Goal: Consume media (video, audio)

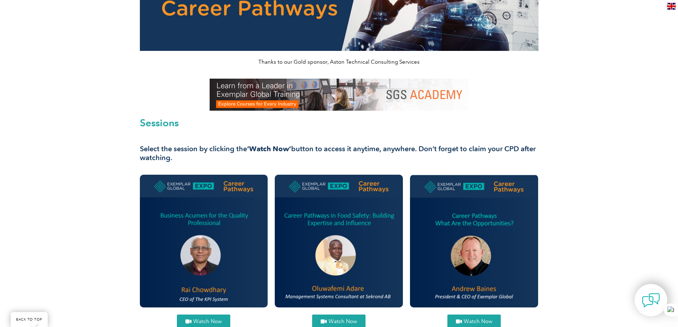
scroll to position [142, 0]
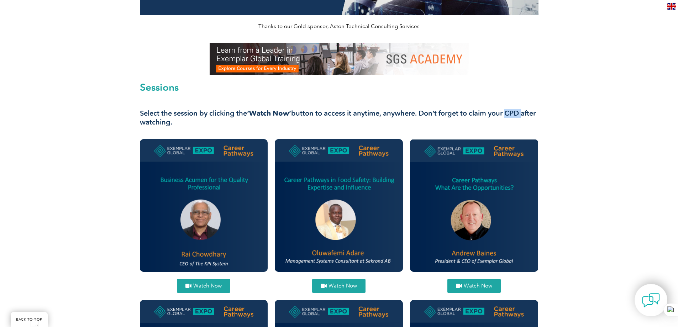
drag, startPoint x: 507, startPoint y: 113, endPoint x: 534, endPoint y: 113, distance: 26.7
type textarea "CPD"
click at [534, 113] on h3 "Select the session by clicking the ‘Watch Now’ button to access it anytime, any…" at bounding box center [339, 118] width 398 height 18
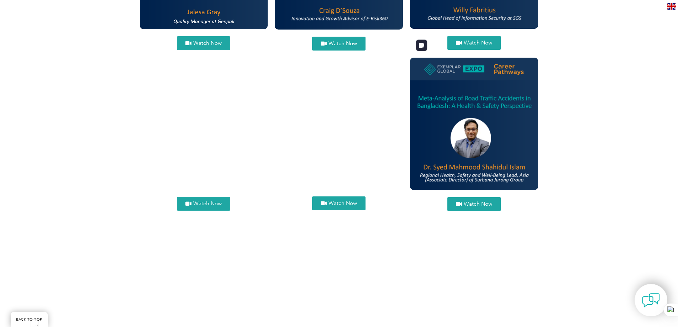
scroll to position [534, 0]
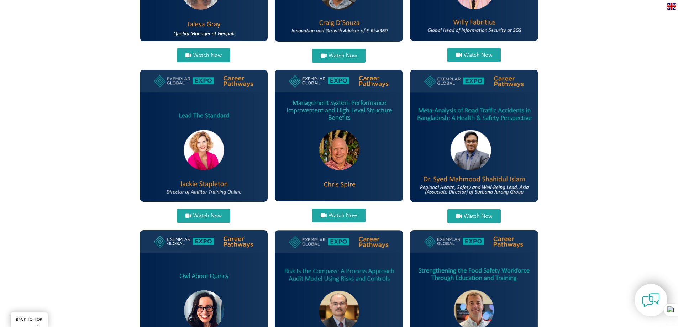
click at [340, 213] on span "Watch Now" at bounding box center [342, 215] width 28 height 5
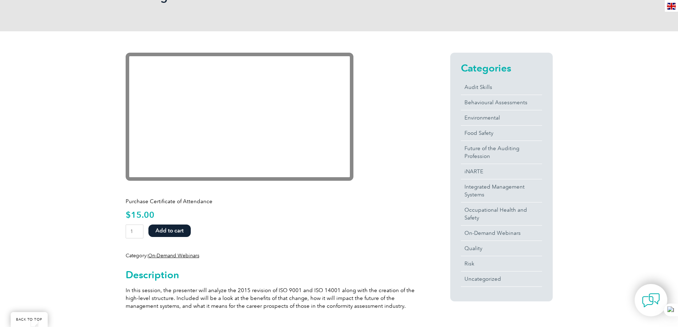
scroll to position [107, 0]
